Goal: Information Seeking & Learning: Learn about a topic

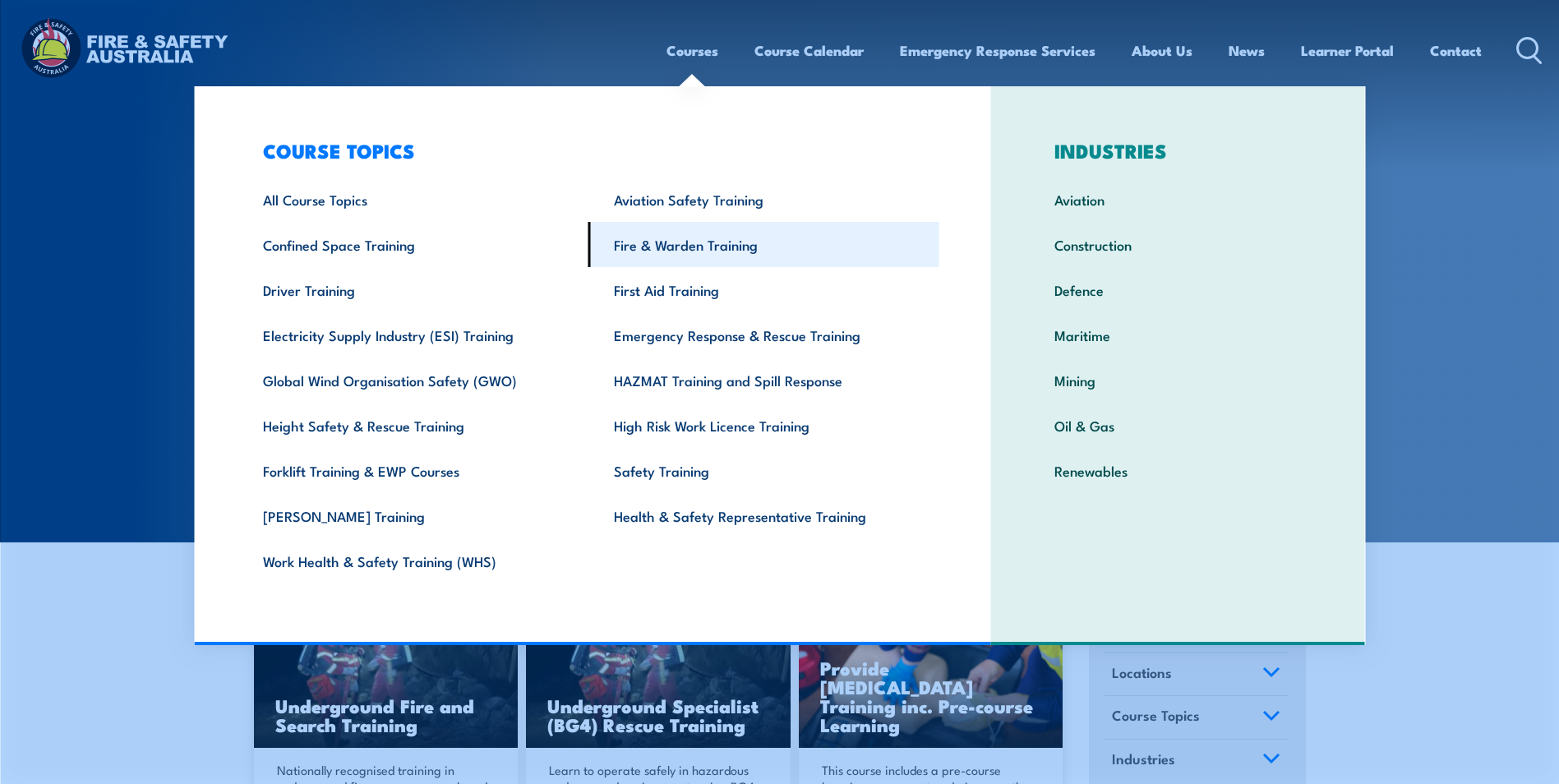
click at [713, 240] on link "Fire & Warden Training" at bounding box center [764, 244] width 351 height 45
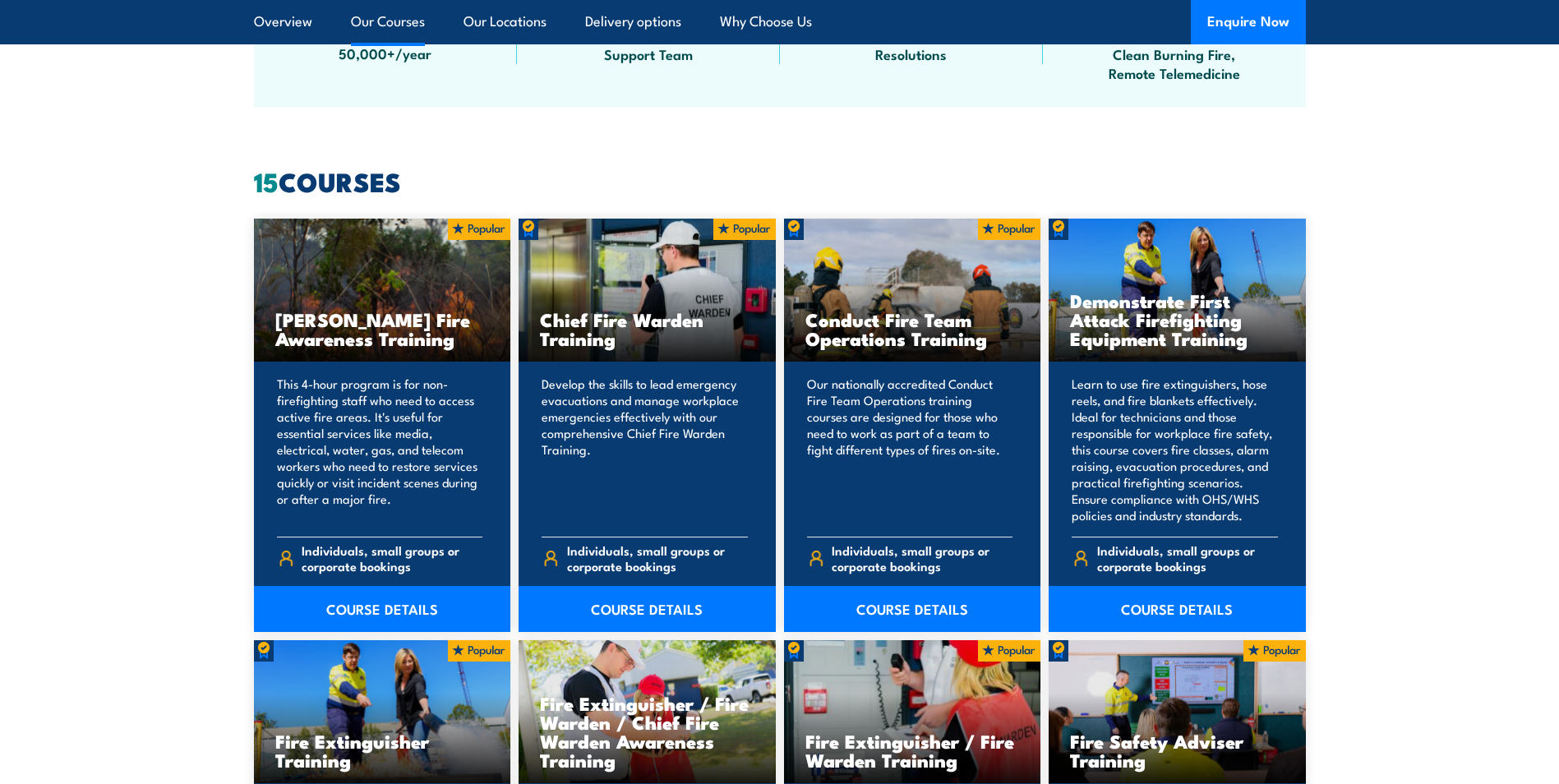
scroll to position [1261, 0]
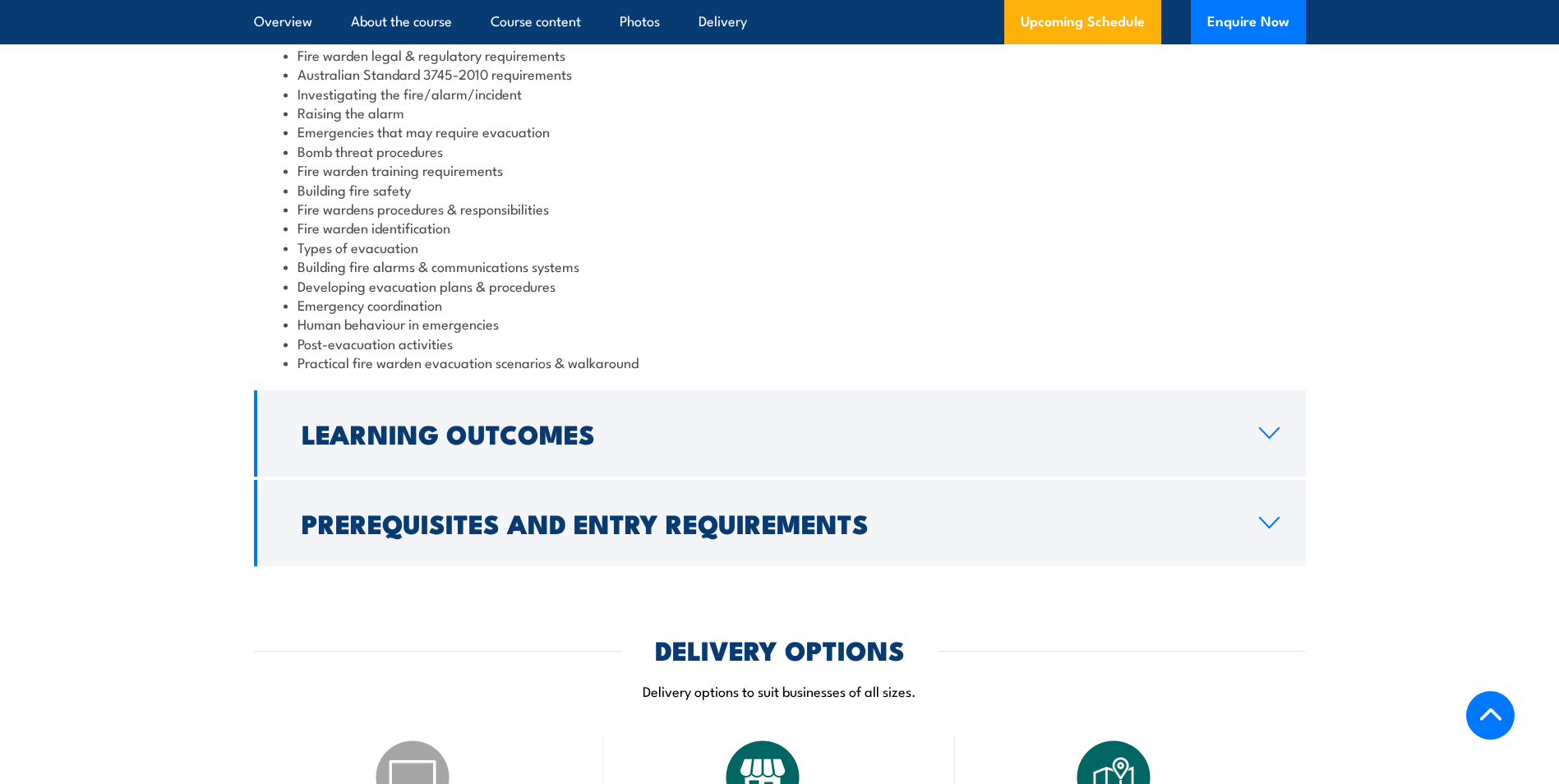
scroll to position [1972, 0]
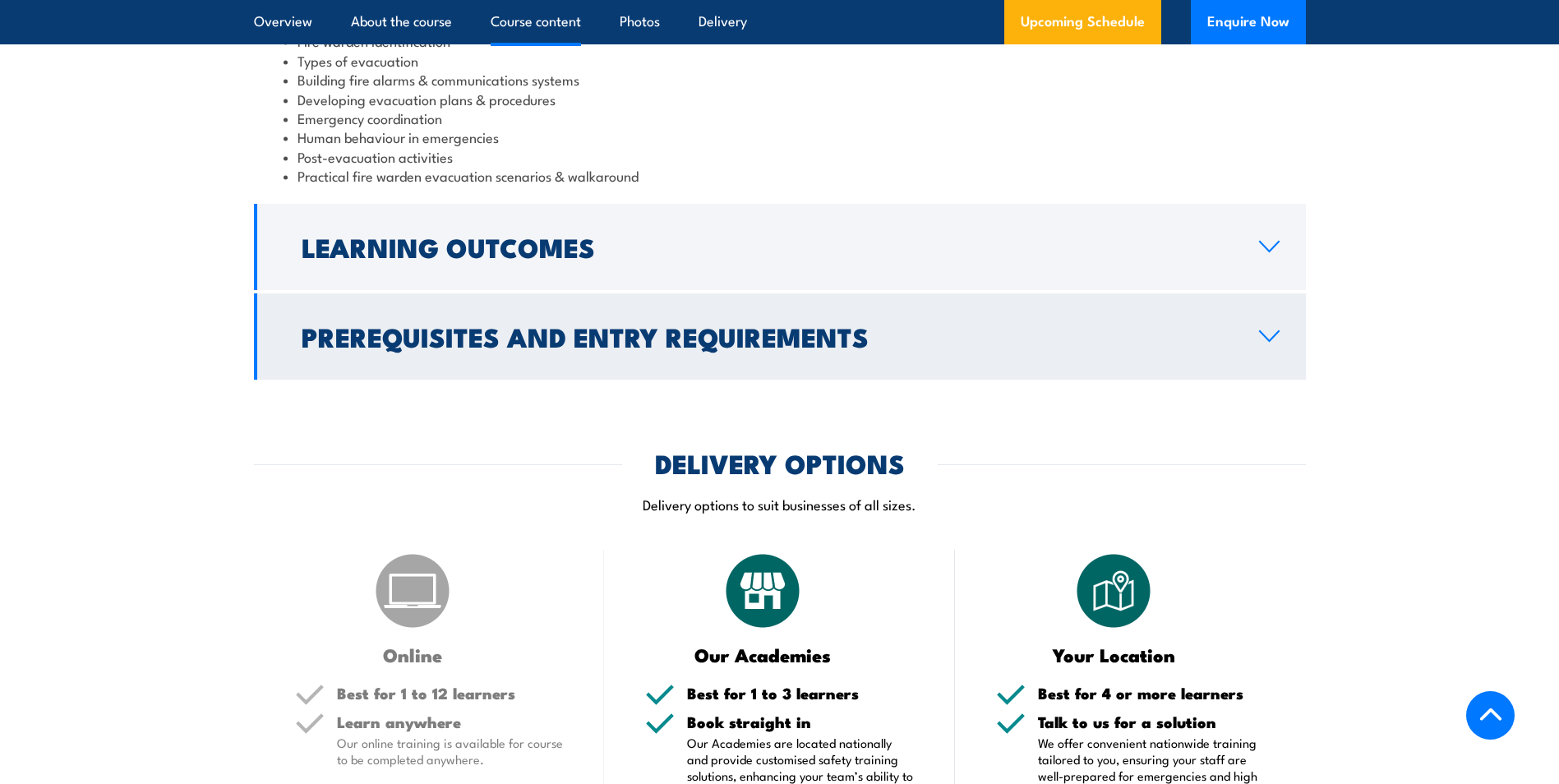
click at [416, 347] on h2 "Prerequisites and Entry Requirements" at bounding box center [767, 335] width 932 height 23
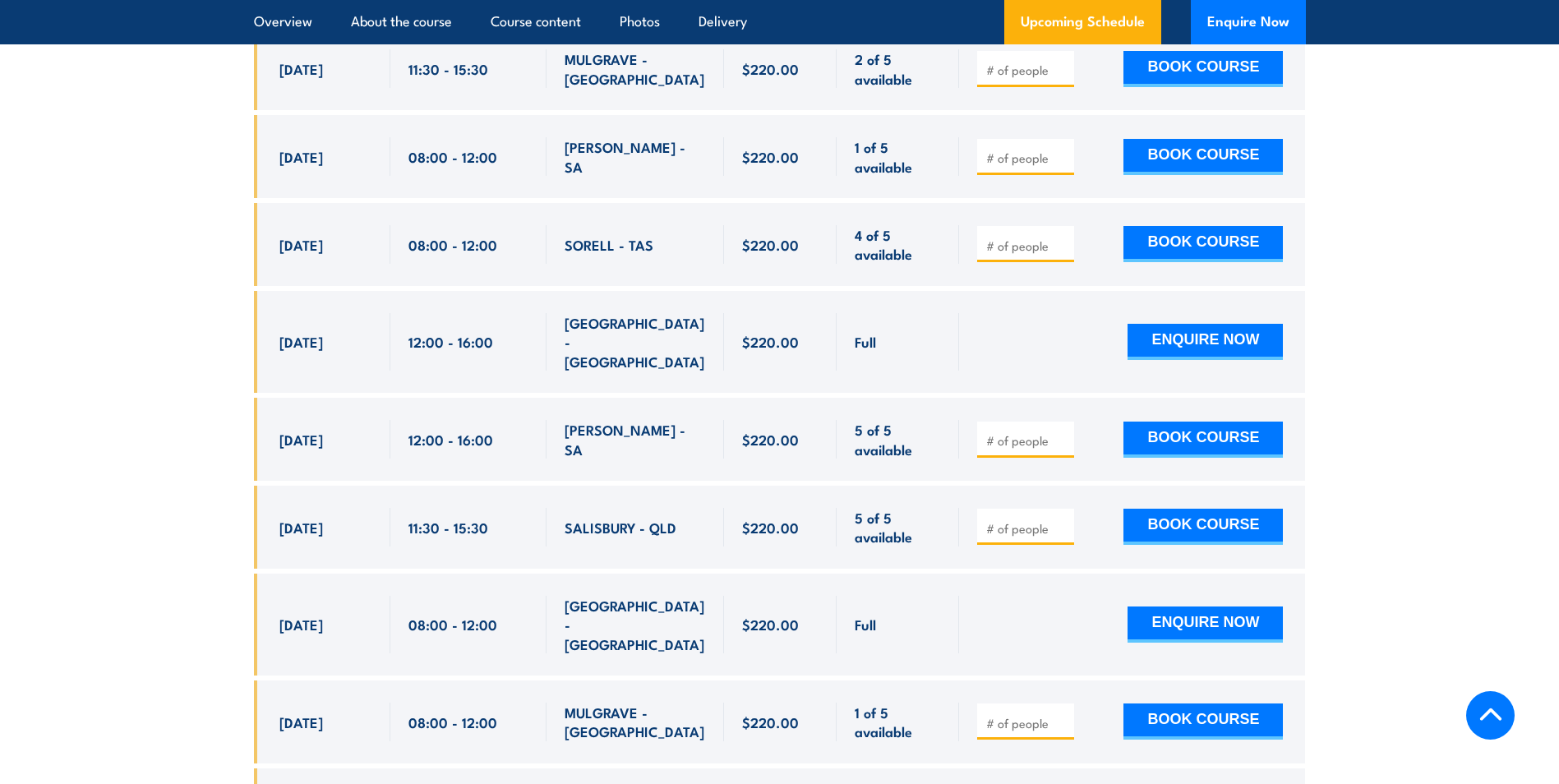
scroll to position [3169, 0]
